Goal: Task Accomplishment & Management: Manage account settings

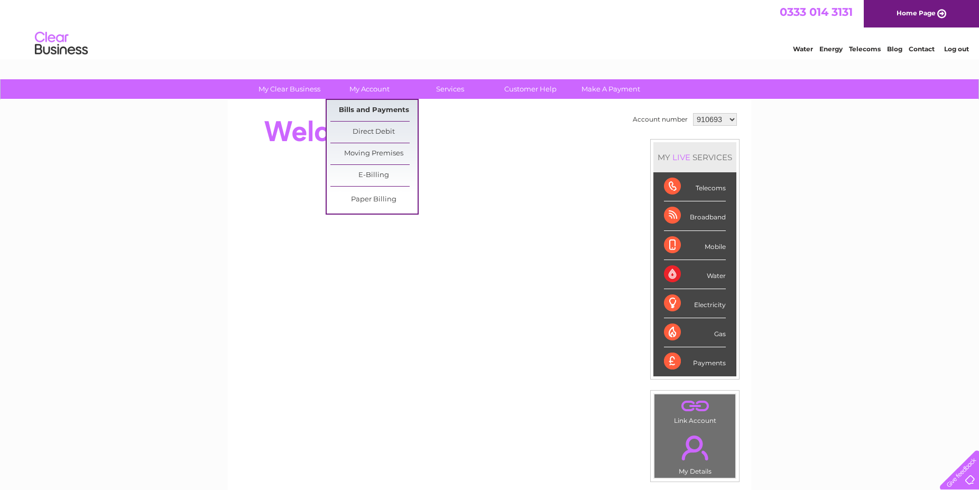
click at [364, 110] on link "Bills and Payments" at bounding box center [373, 110] width 87 height 21
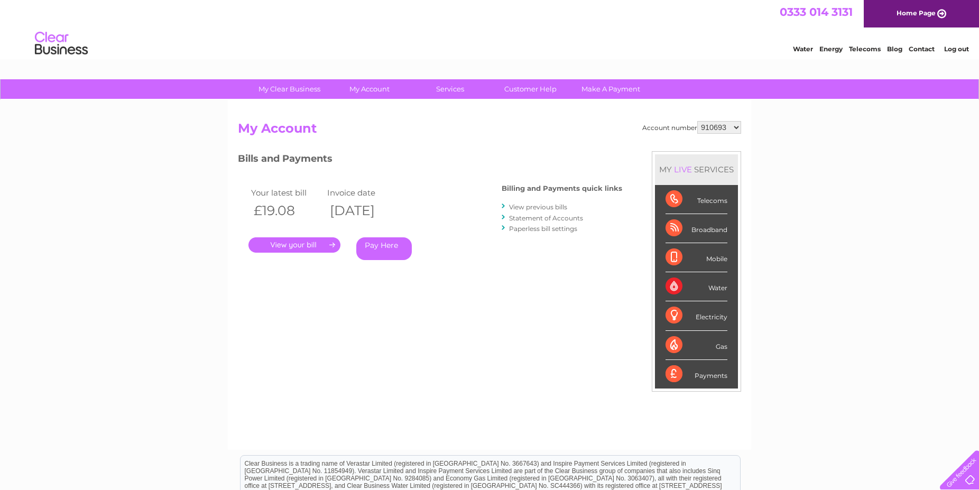
select select "1108139"
click option "1108139" at bounding box center [0, 0] width 0 height 0
click at [292, 245] on link "." at bounding box center [294, 244] width 92 height 15
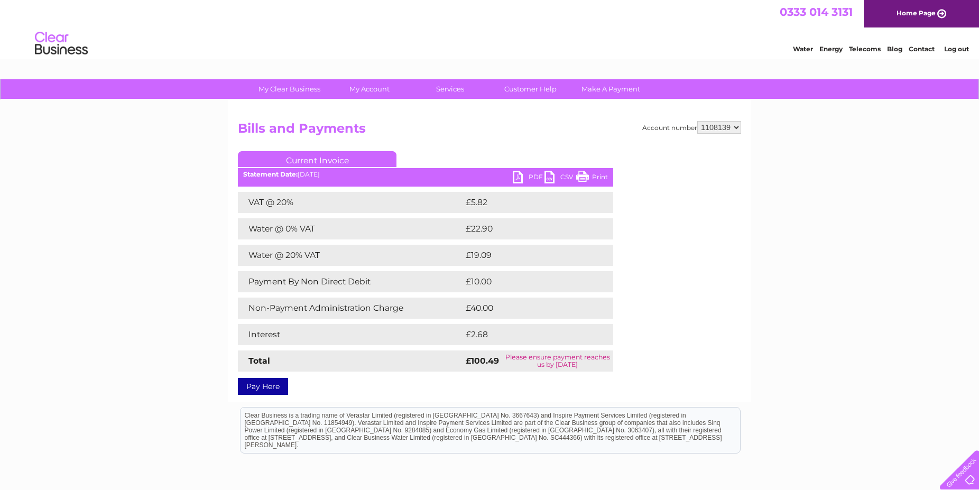
click at [533, 177] on link "PDF" at bounding box center [529, 178] width 32 height 15
click at [697, 121] on select "910693 1108139 1108583" at bounding box center [719, 127] width 44 height 13
select select "1108583"
click option "1108583" at bounding box center [0, 0] width 0 height 0
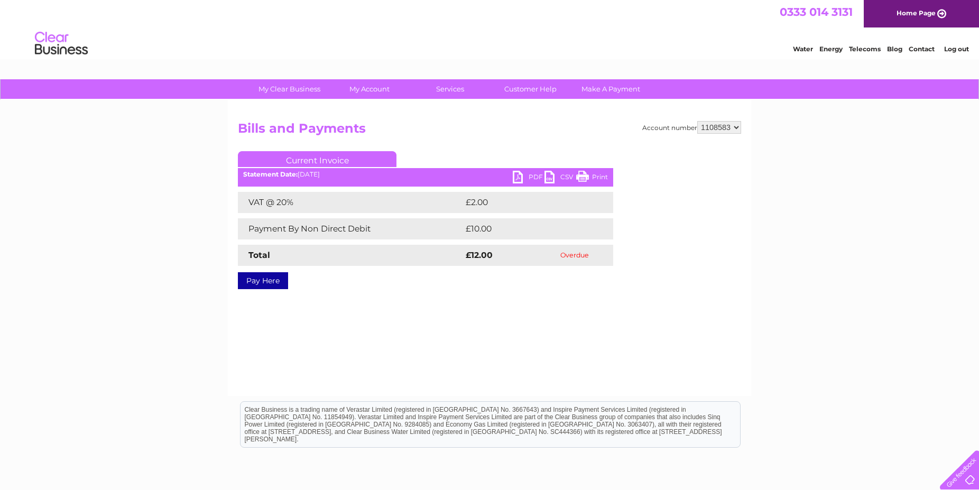
click at [957, 50] on link "Log out" at bounding box center [956, 49] width 25 height 8
